Goal: Information Seeking & Learning: Learn about a topic

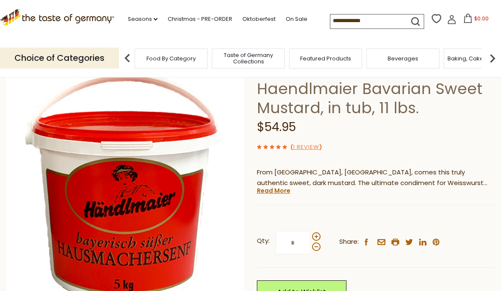
scroll to position [52, 0]
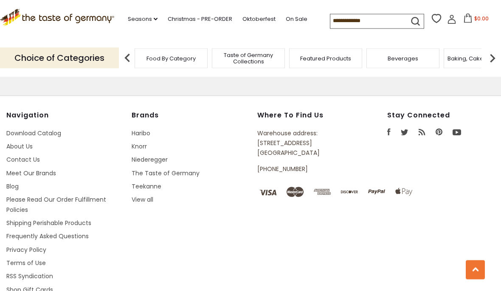
scroll to position [1143, 0]
click at [39, 235] on link "Frequently Asked Questions" at bounding box center [47, 236] width 82 height 8
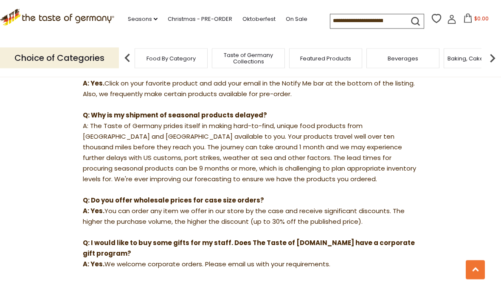
scroll to position [691, 0]
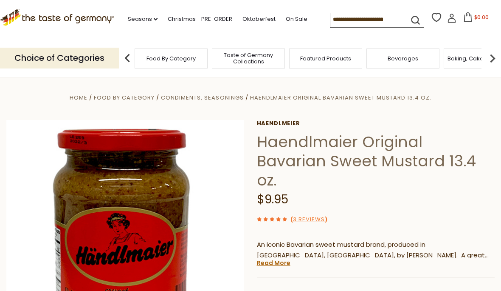
click at [278, 120] on link "Haendlmeier" at bounding box center [376, 123] width 238 height 7
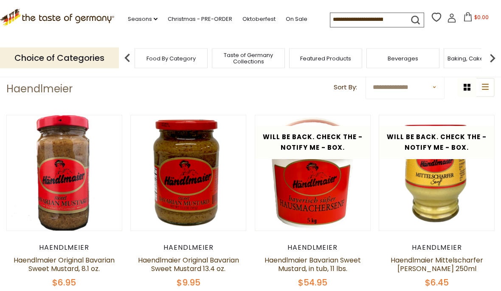
scroll to position [29, 0]
